Goal: Transaction & Acquisition: Register for event/course

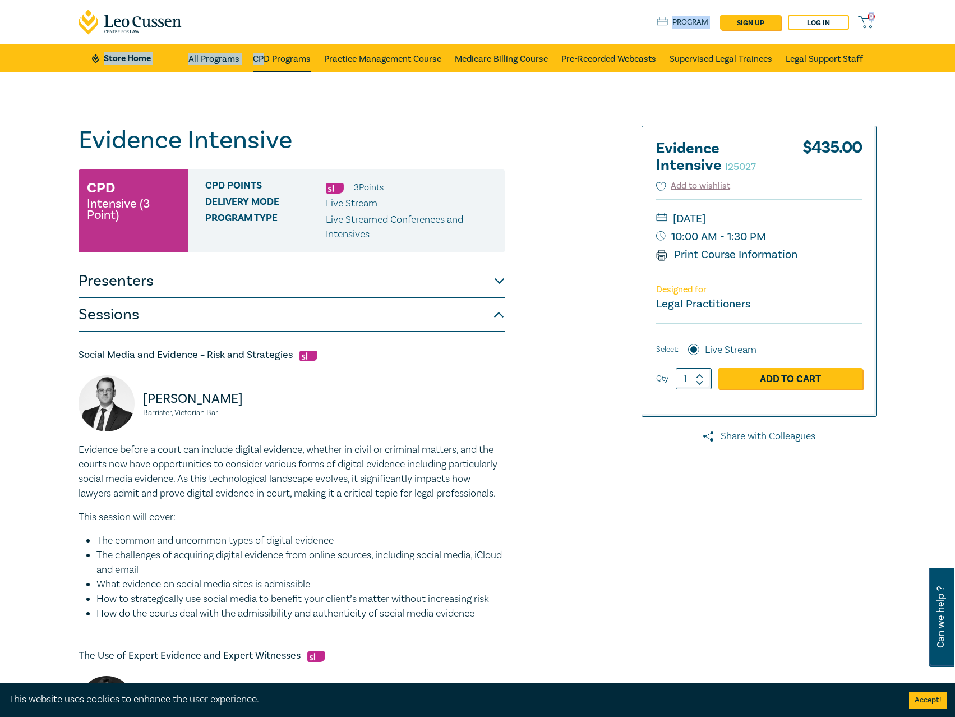
drag, startPoint x: 264, startPoint y: 44, endPoint x: 269, endPoint y: 53, distance: 10.8
click at [264, 45] on nav "0 $ NaN Store Home About us Program sign up Log in 0 Store Home All Programs CP…" at bounding box center [477, 36] width 955 height 72
click at [273, 59] on link "CPD Programs" at bounding box center [282, 58] width 58 height 28
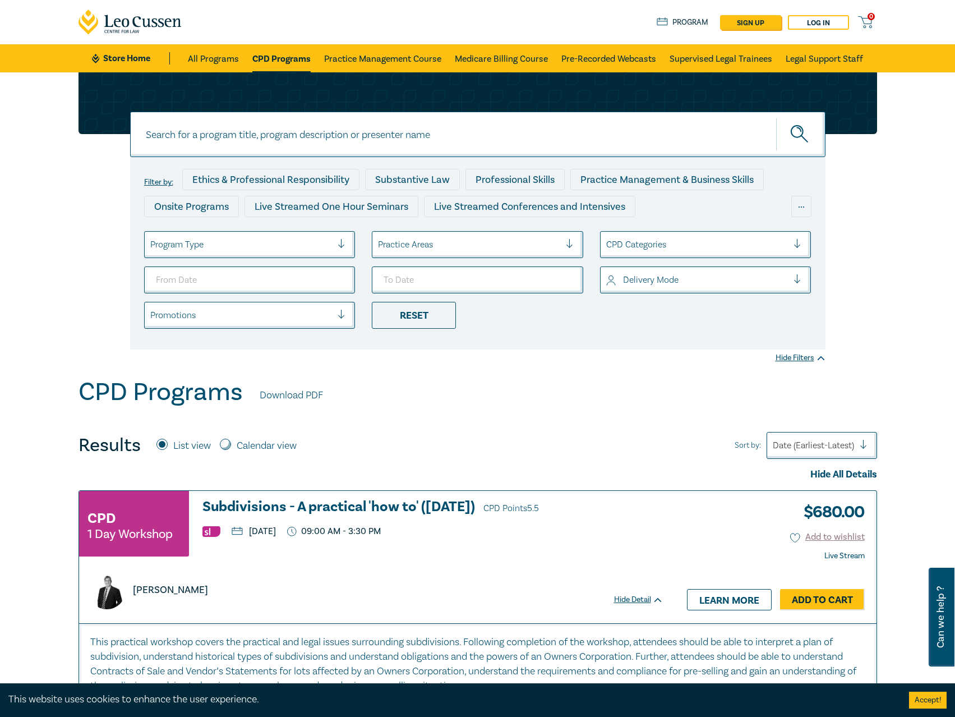
drag, startPoint x: 410, startPoint y: 131, endPoint x: 413, endPoint y: 137, distance: 7.0
click at [411, 134] on input at bounding box center [478, 134] width 696 height 45
type input "i25059"
click at [776, 117] on button "submit" at bounding box center [800, 134] width 49 height 34
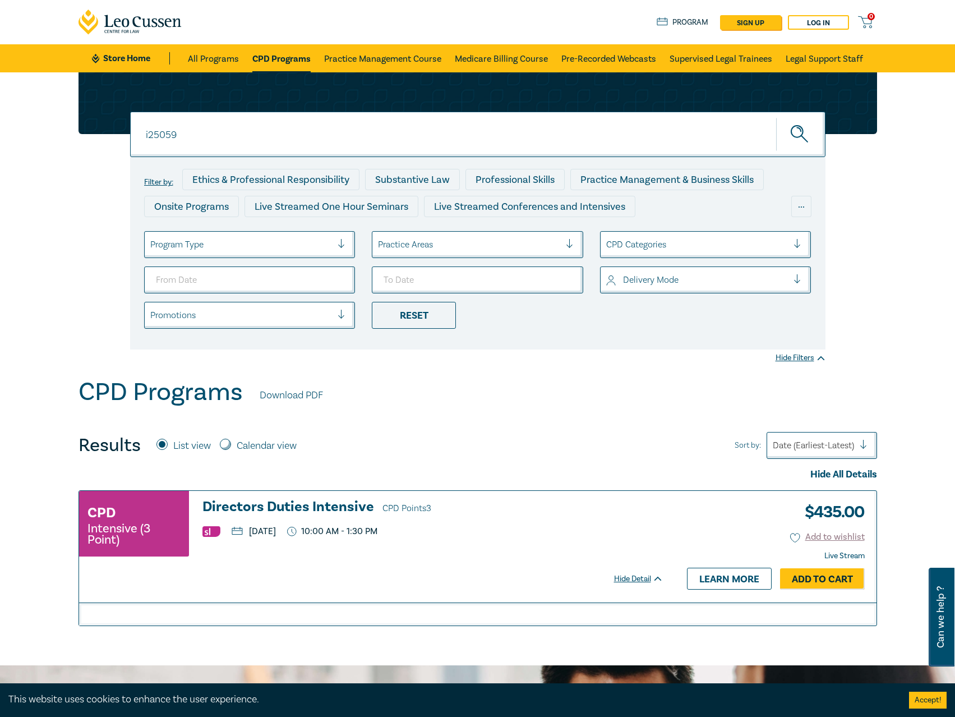
click at [310, 505] on h3 "Directors Duties Intensive CPD Points 3" at bounding box center [433, 507] width 461 height 17
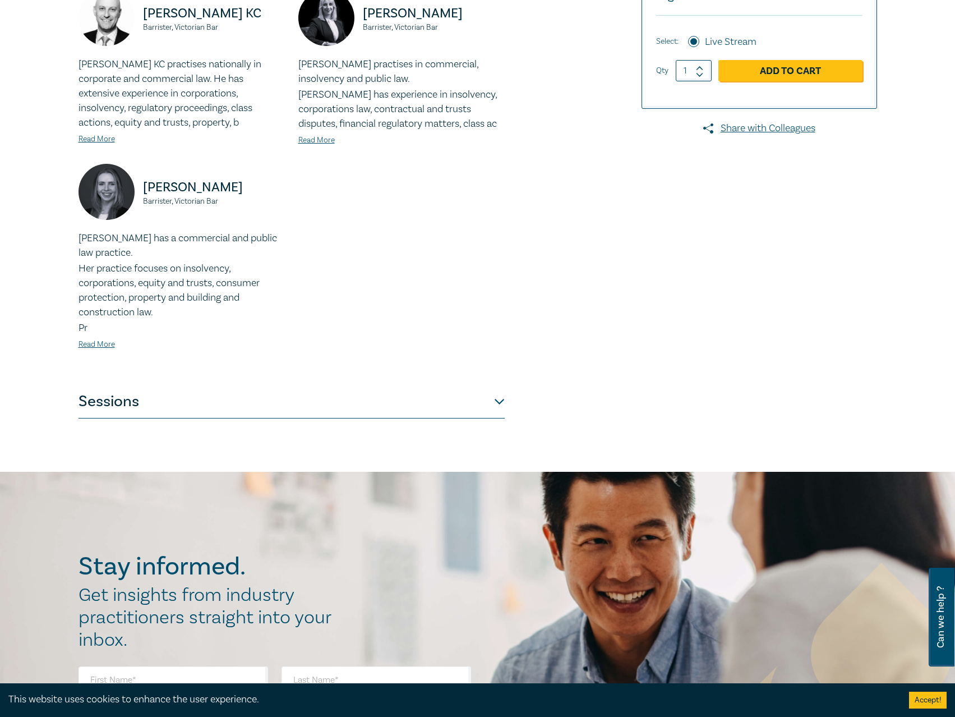
scroll to position [337, 0]
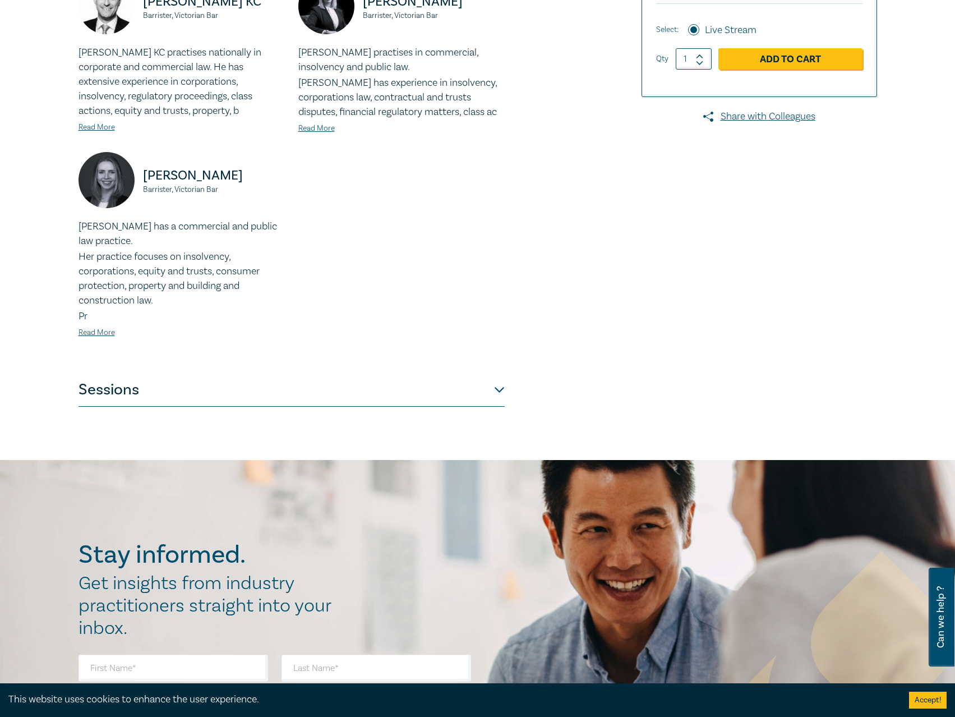
click at [405, 381] on button "Sessions" at bounding box center [292, 390] width 426 height 34
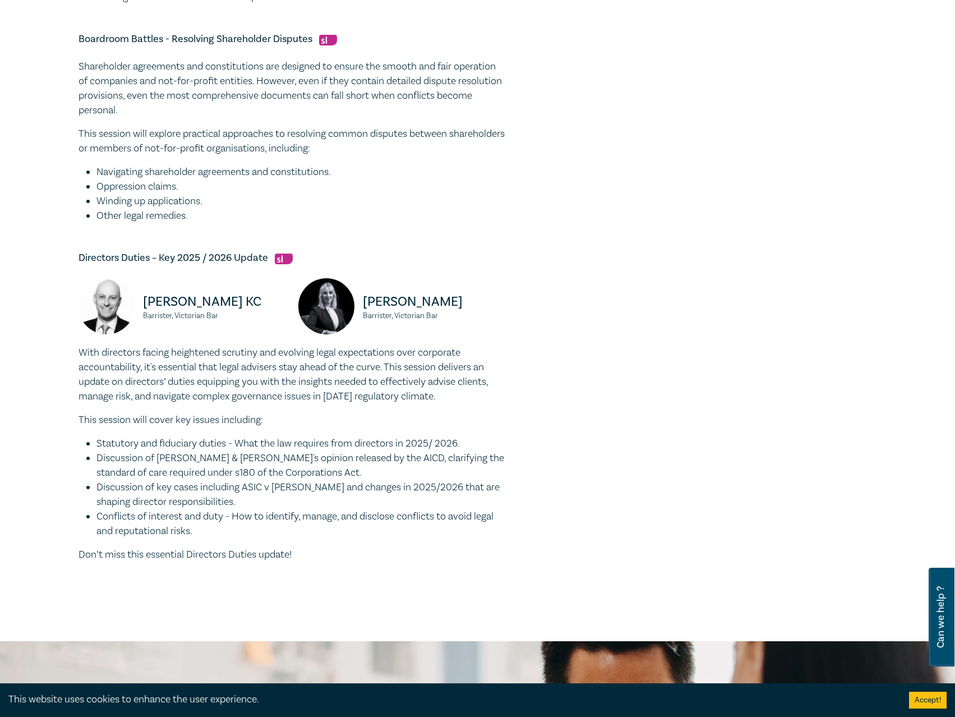
scroll to position [785, 0]
